Goal: Find specific page/section: Find specific page/section

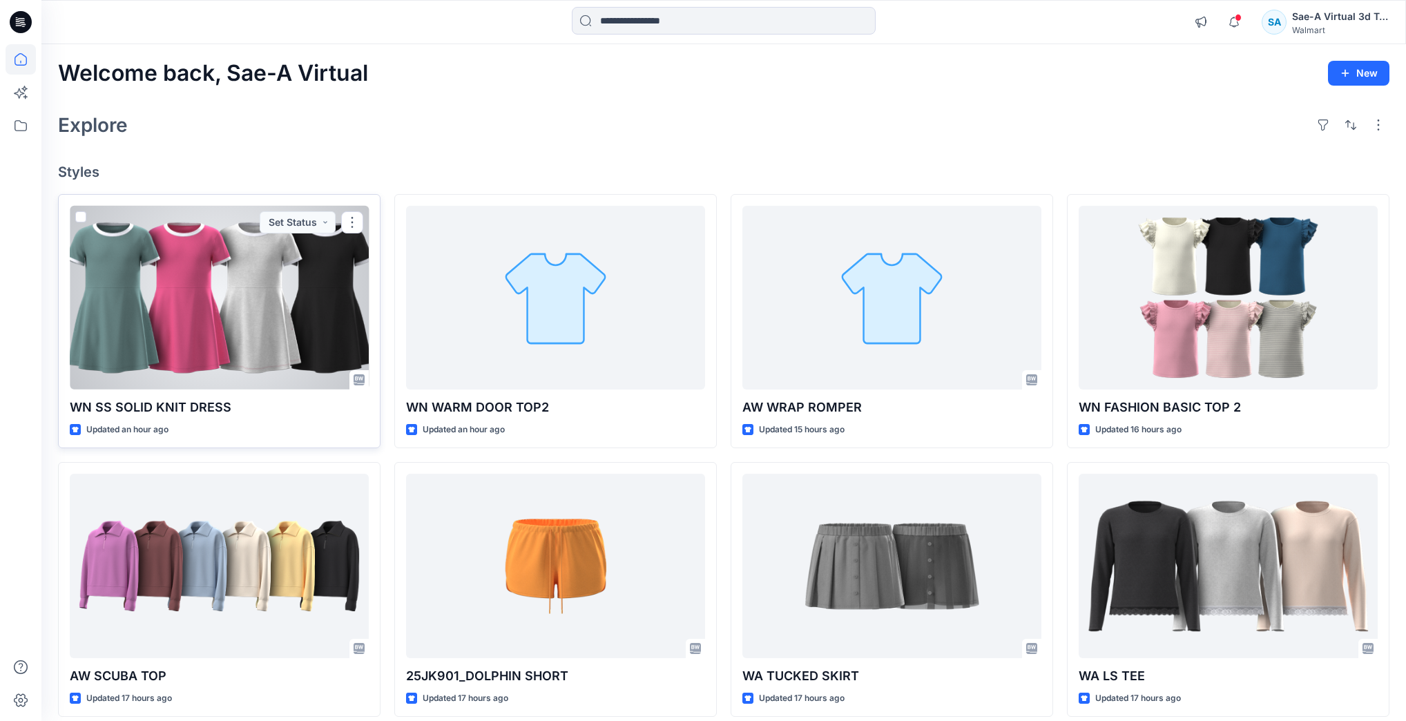
click at [257, 309] on div at bounding box center [219, 298] width 299 height 184
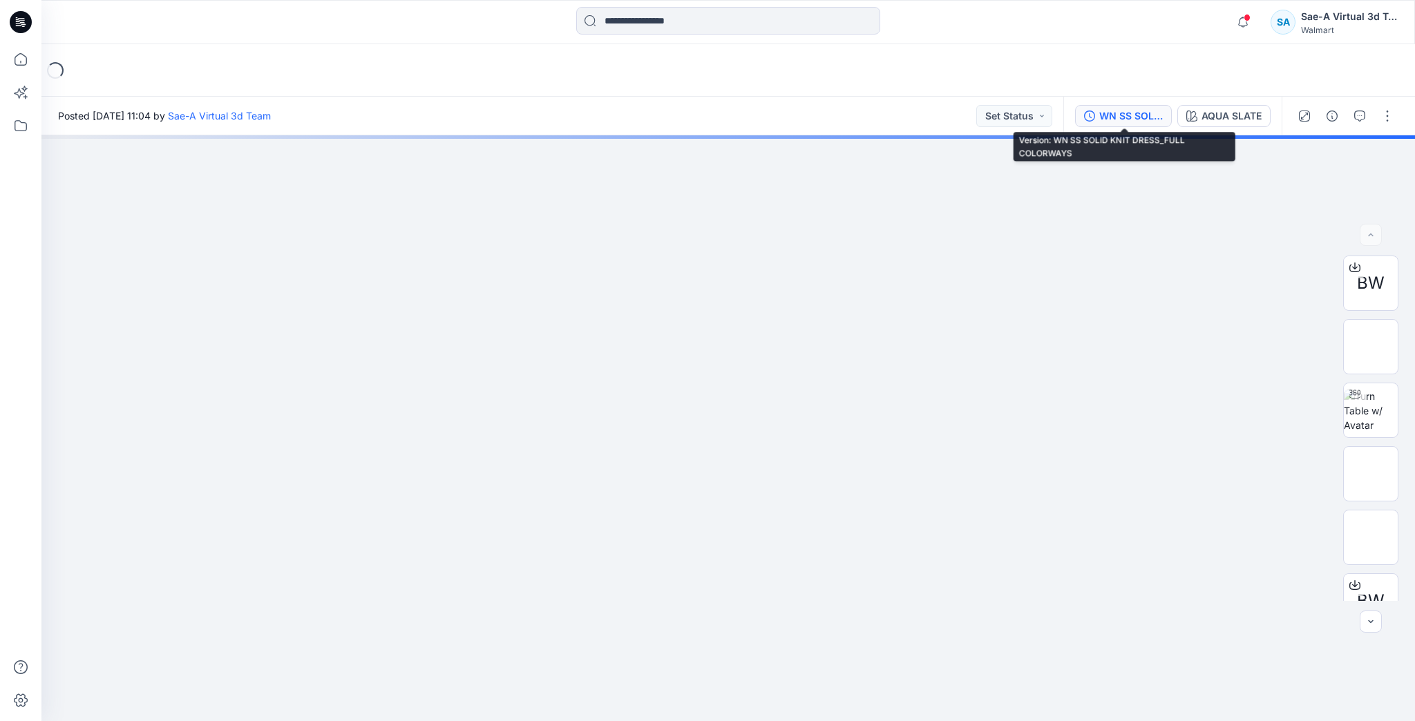
click at [1141, 117] on div "WN SS SOLID KNIT DRESS_FULL COLORWAYS" at bounding box center [1131, 115] width 64 height 15
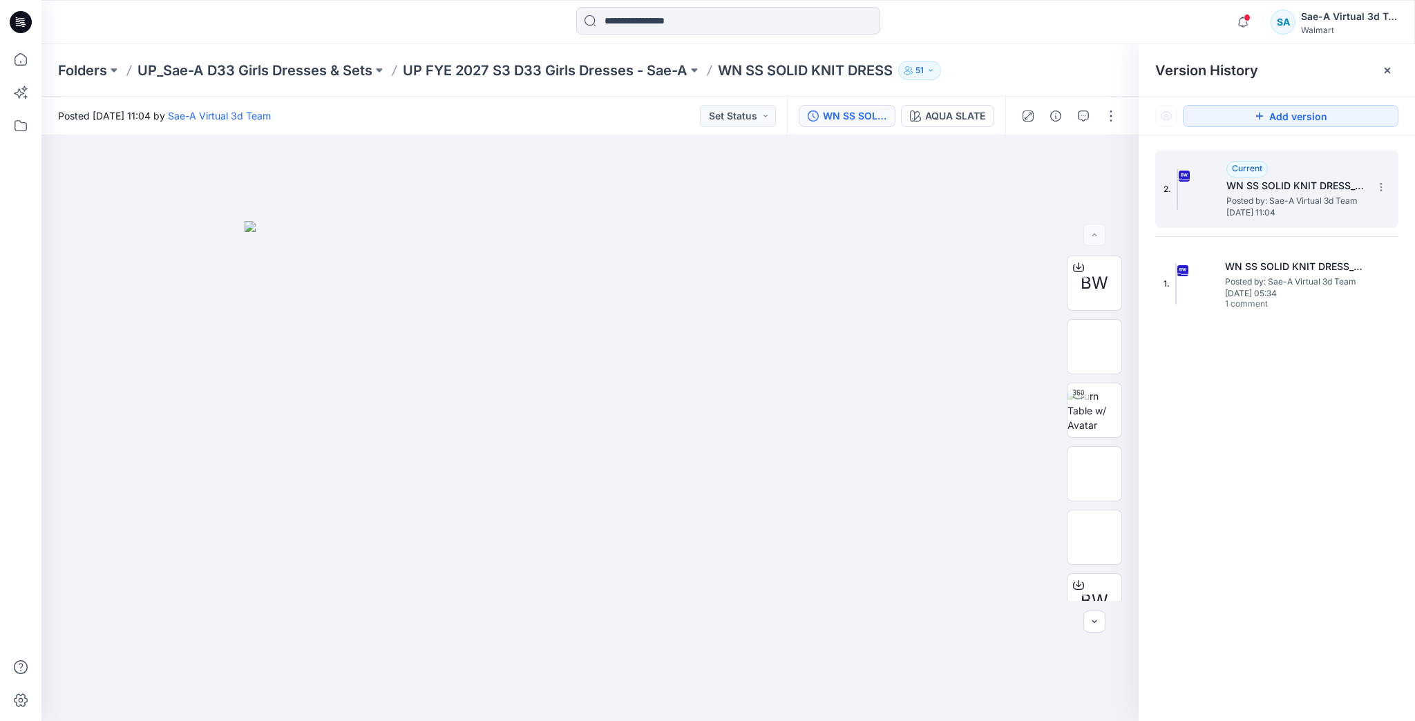
click at [1233, 198] on span "Posted by: Sae-A Virtual 3d Team" at bounding box center [1295, 201] width 138 height 14
click at [1108, 114] on button "button" at bounding box center [1111, 116] width 22 height 22
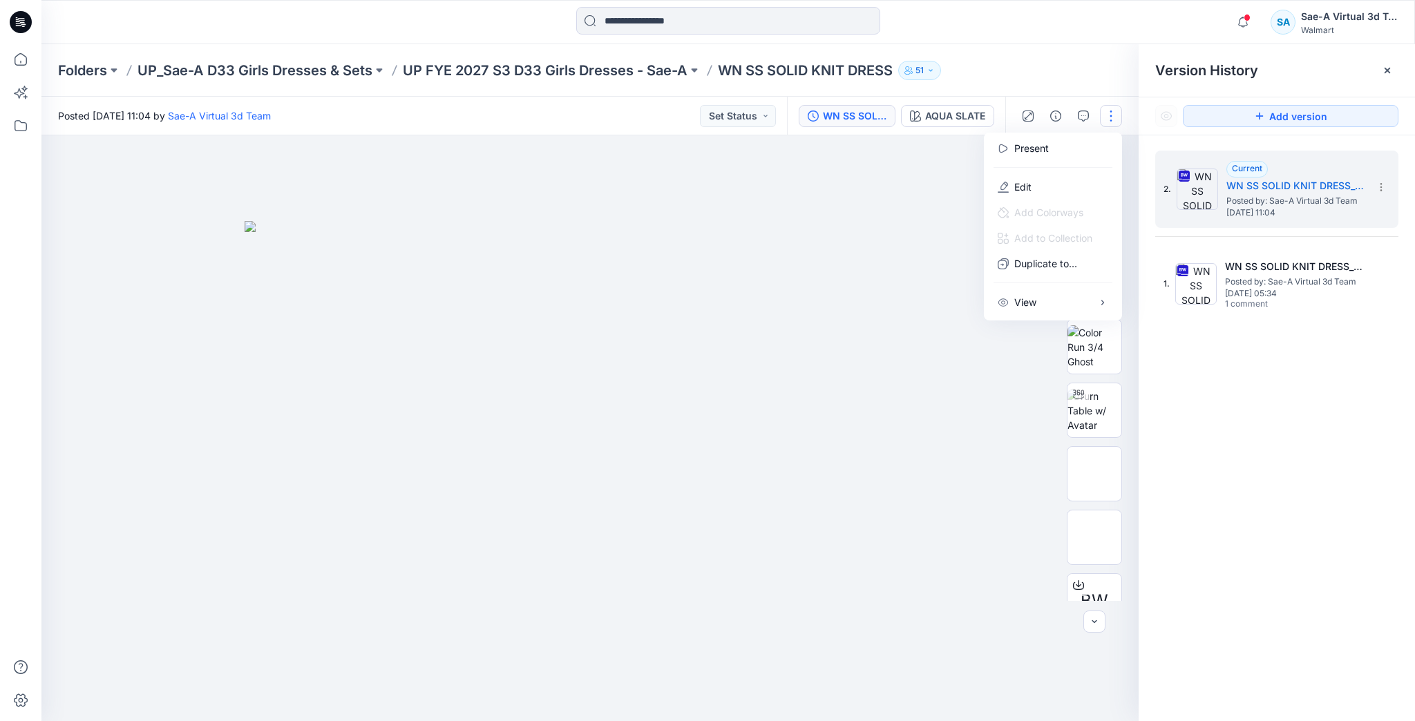
click at [1096, 88] on div "Folders UP_Sae-A D33 Girls Dresses & Sets UP FYE 2027 S3 D33 Girls Dresses - Sa…" at bounding box center [727, 70] width 1373 height 52
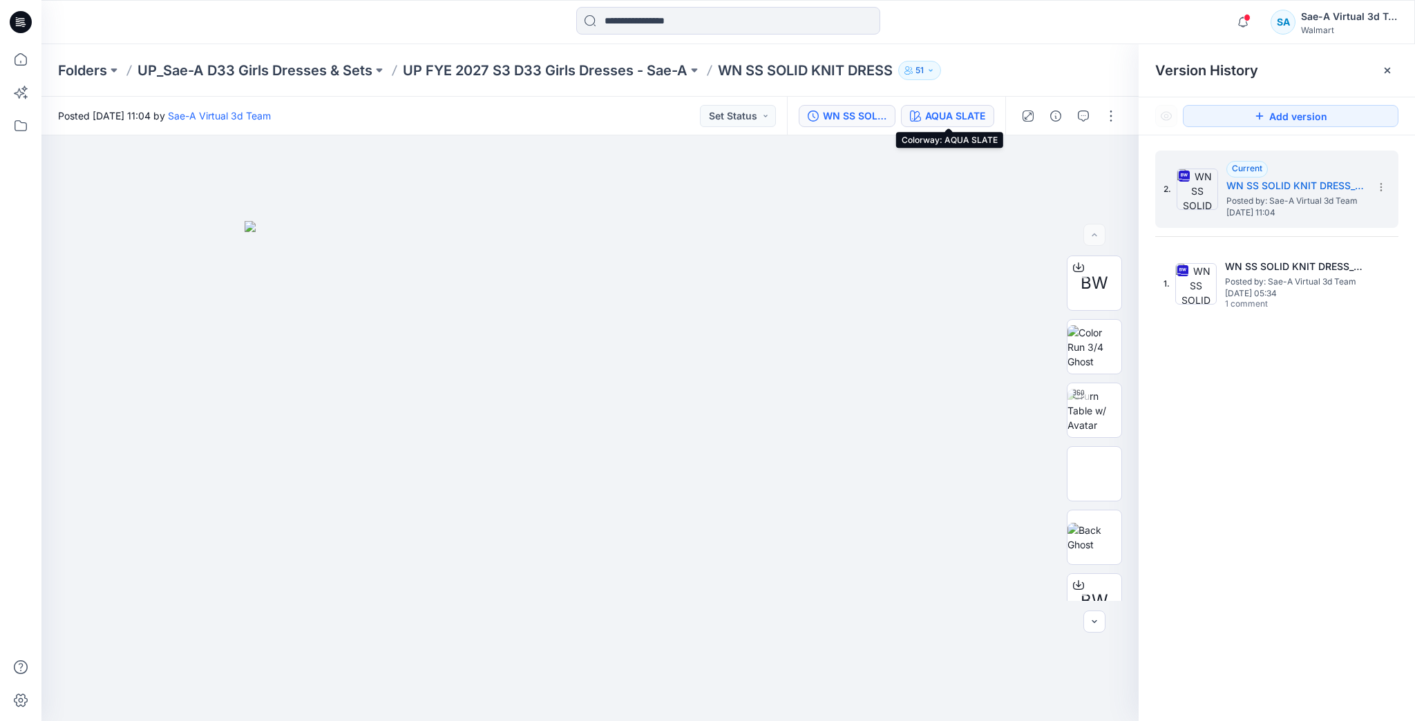
click at [968, 113] on div "AQUA SLATE" at bounding box center [955, 115] width 60 height 15
